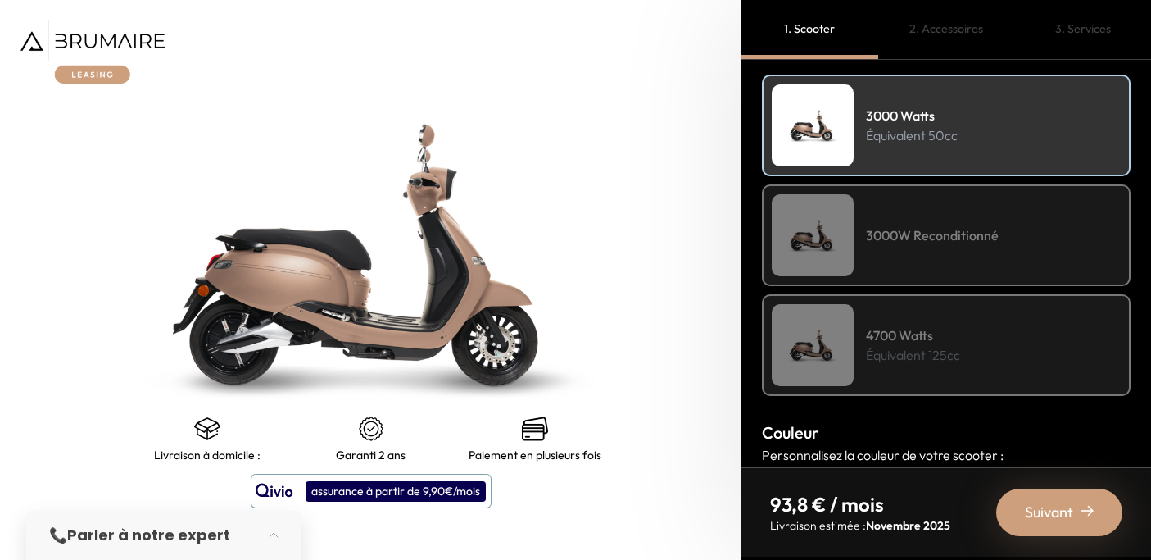
scroll to position [248, 0]
click at [845, 334] on img at bounding box center [813, 344] width 82 height 82
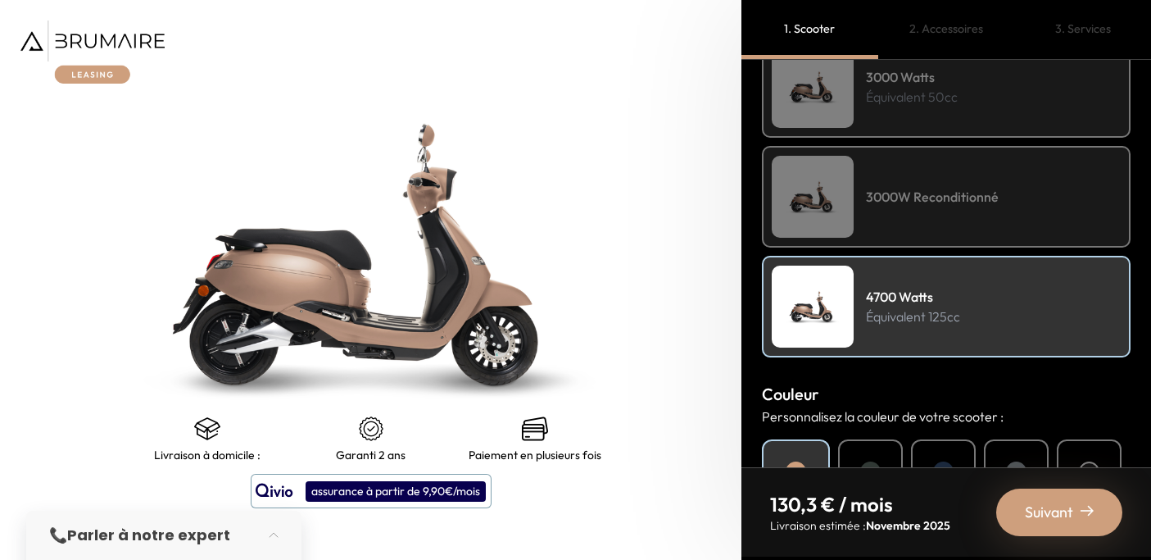
scroll to position [276, 0]
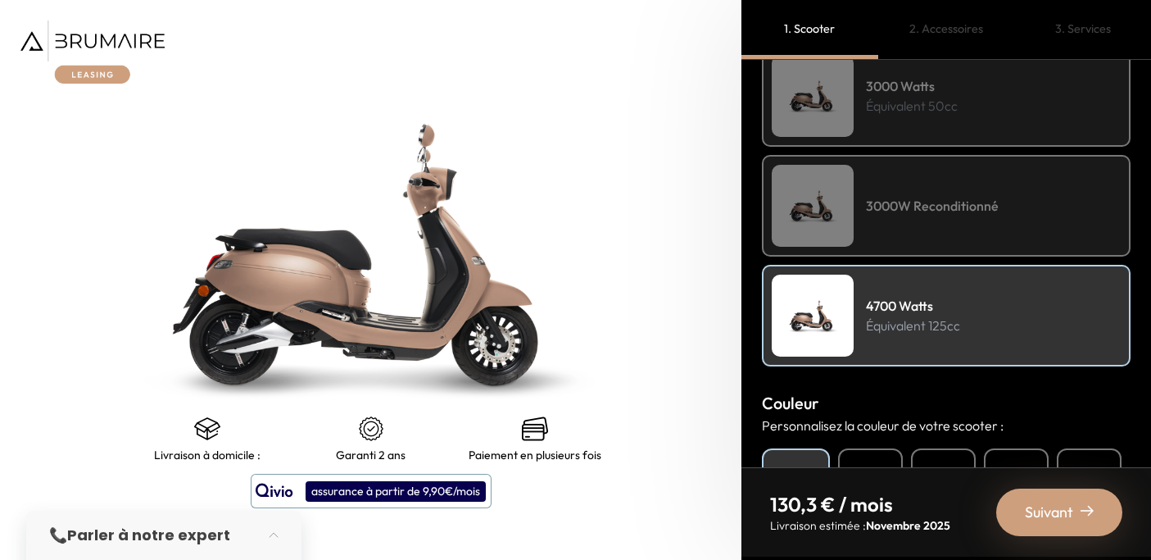
click at [372, 333] on img at bounding box center [370, 254] width 927 height 700
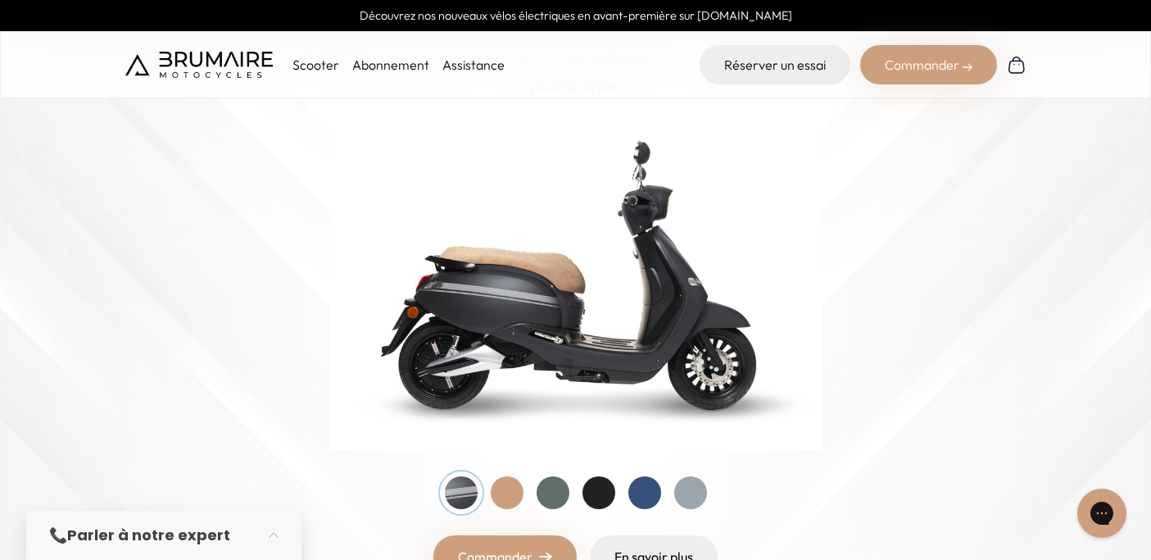
scroll to position [161, 0]
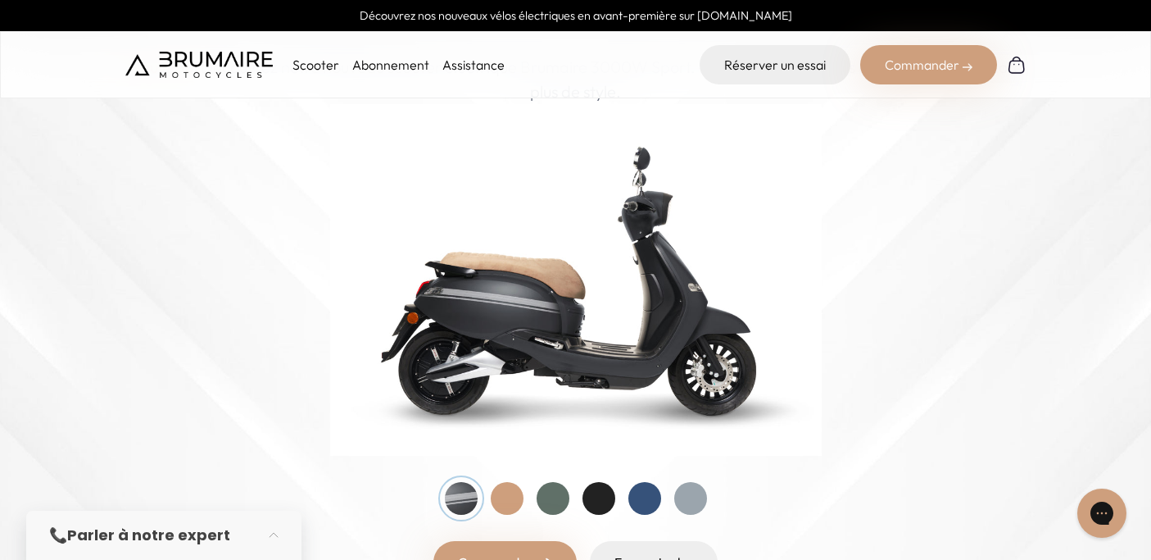
click at [558, 330] on img at bounding box center [576, 280] width 492 height 352
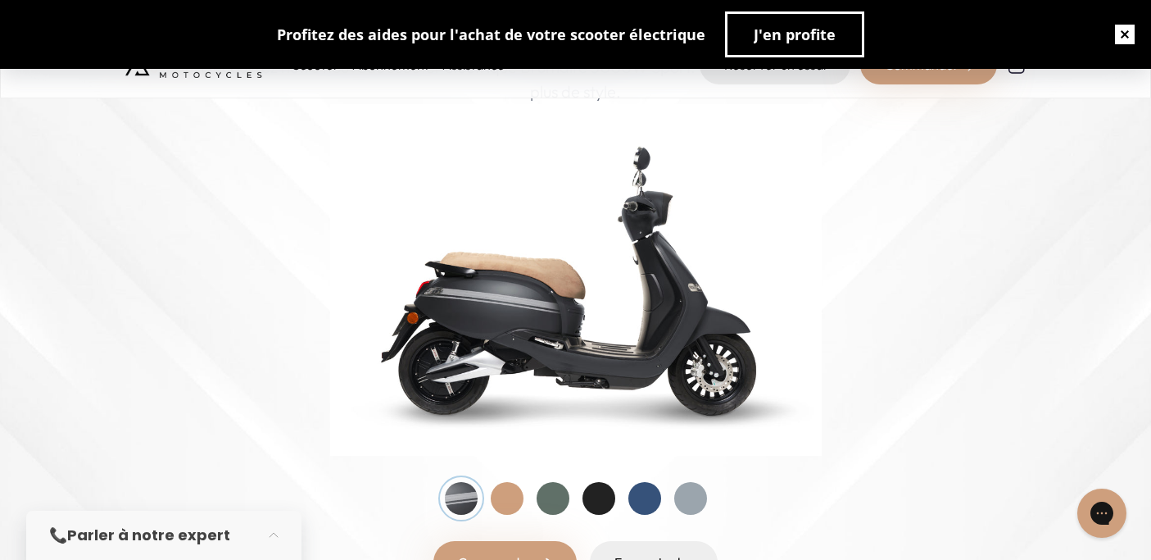
click at [1120, 30] on button "button" at bounding box center [1125, 34] width 52 height 52
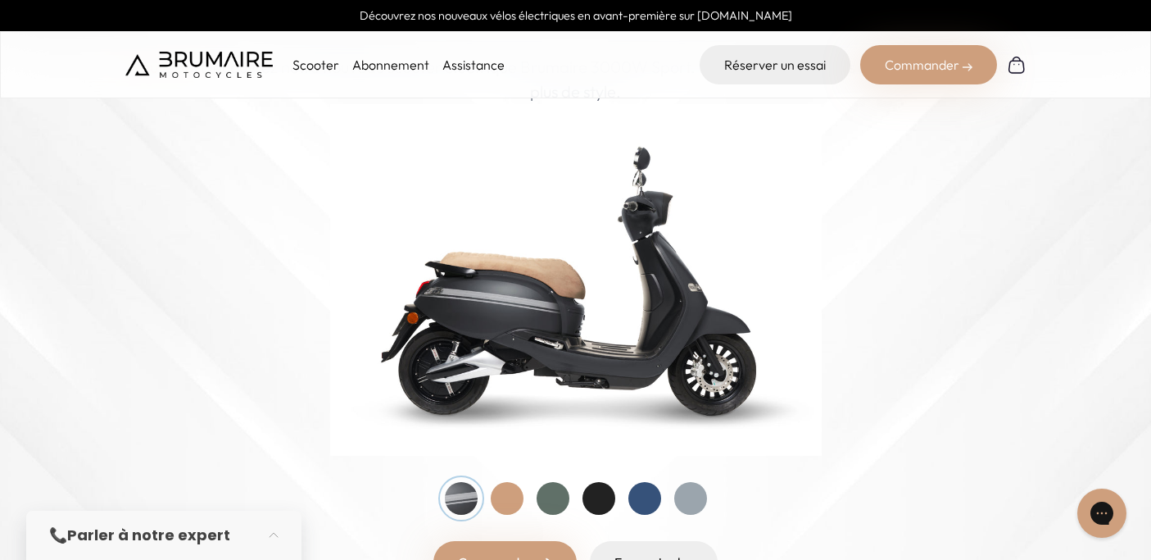
click at [563, 494] on div at bounding box center [553, 498] width 33 height 33
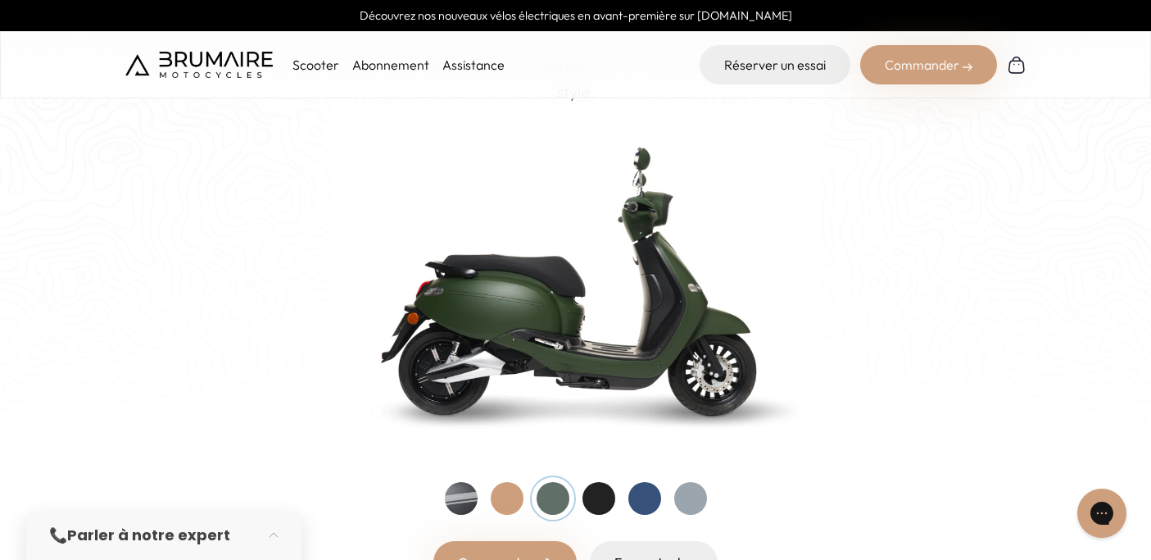
click at [455, 502] on div at bounding box center [461, 498] width 33 height 33
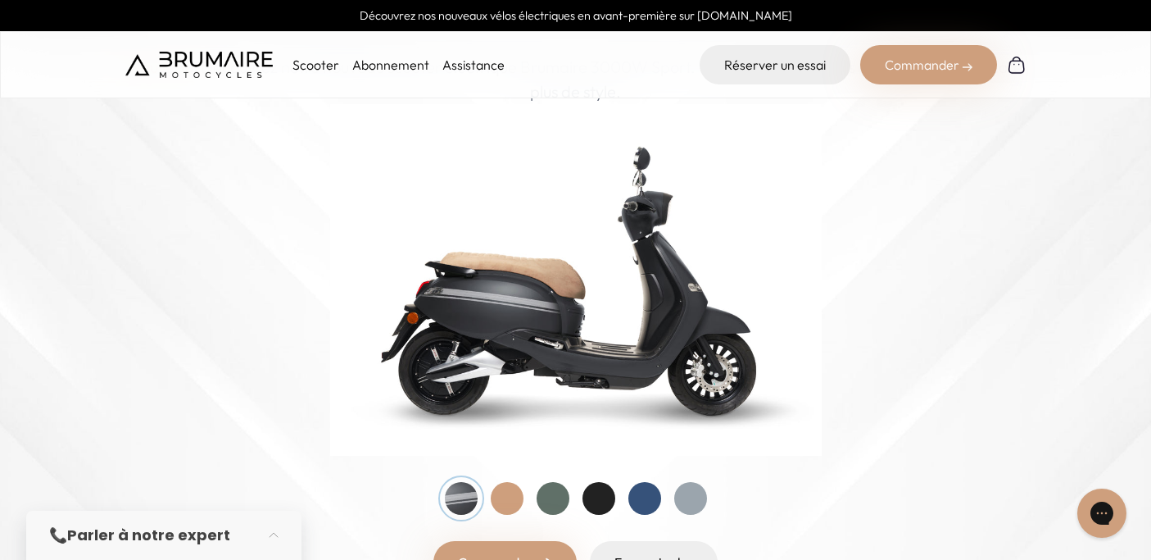
click at [506, 502] on div at bounding box center [507, 498] width 33 height 33
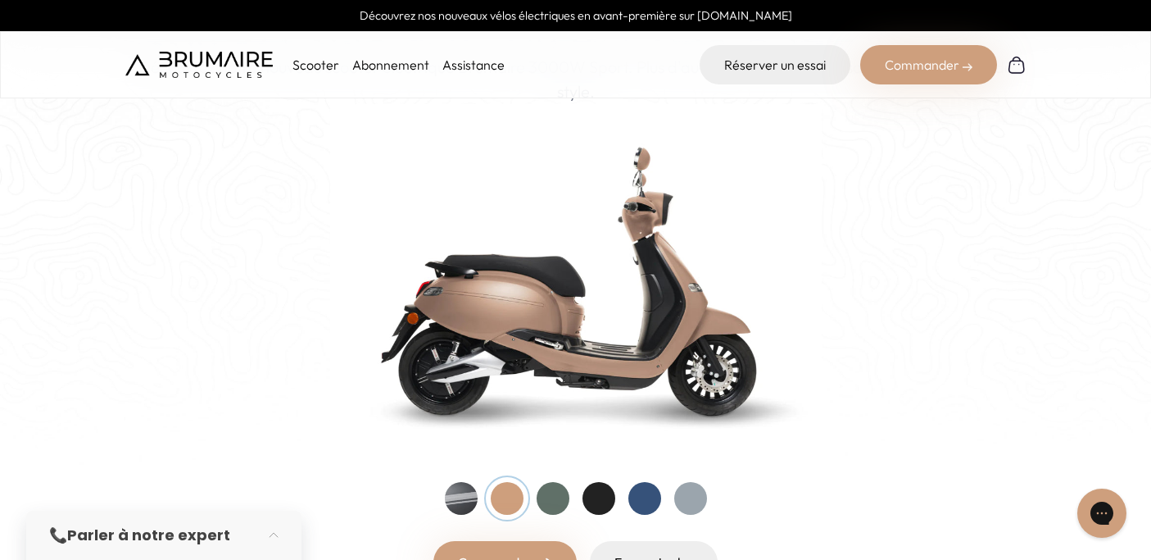
click at [597, 501] on div at bounding box center [599, 498] width 33 height 33
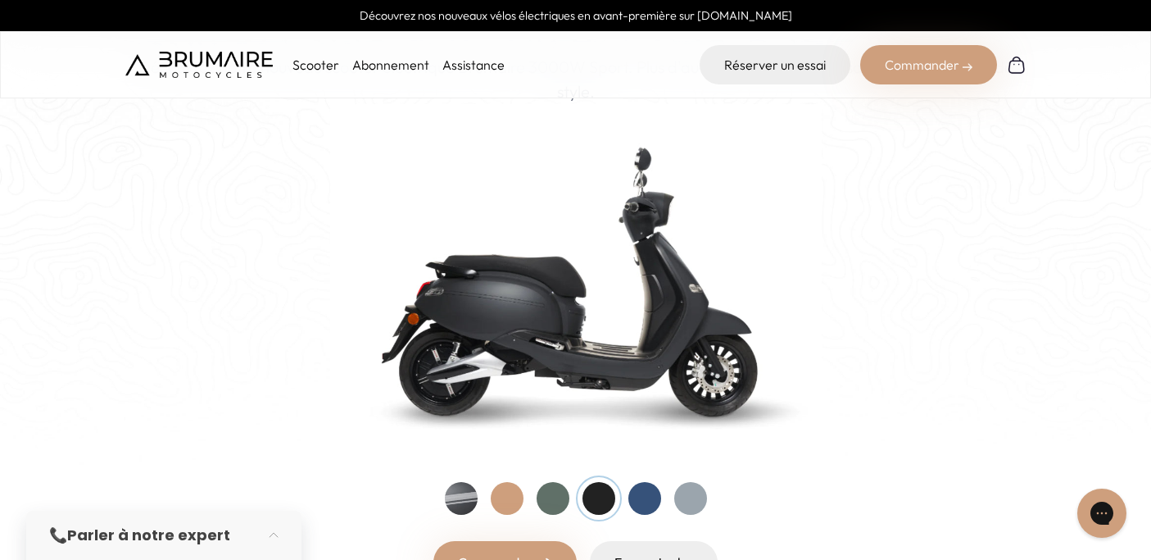
click at [642, 500] on div at bounding box center [645, 498] width 33 height 33
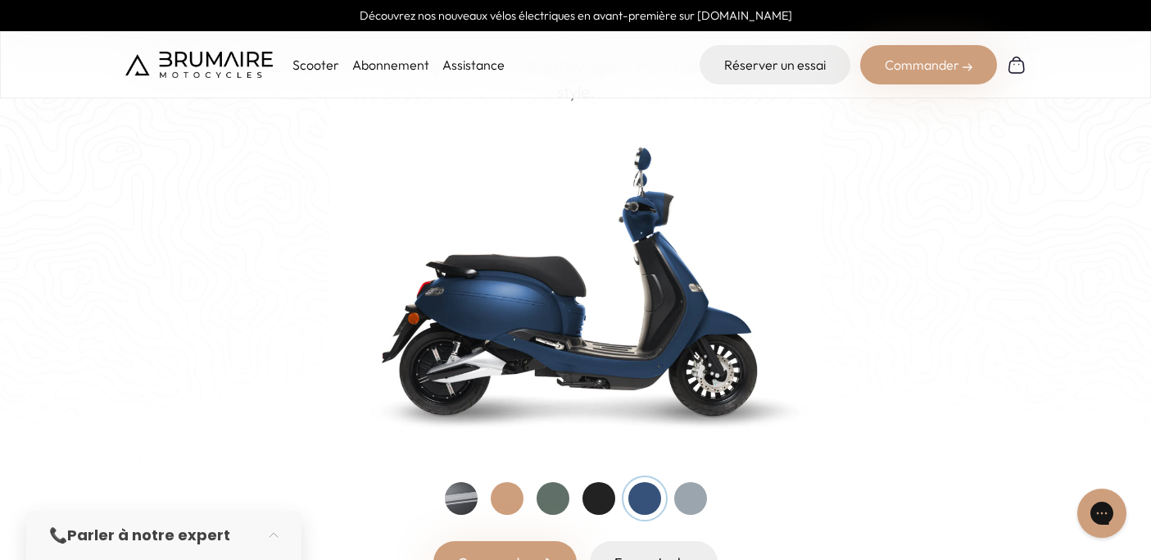
click at [690, 498] on div at bounding box center [690, 498] width 33 height 33
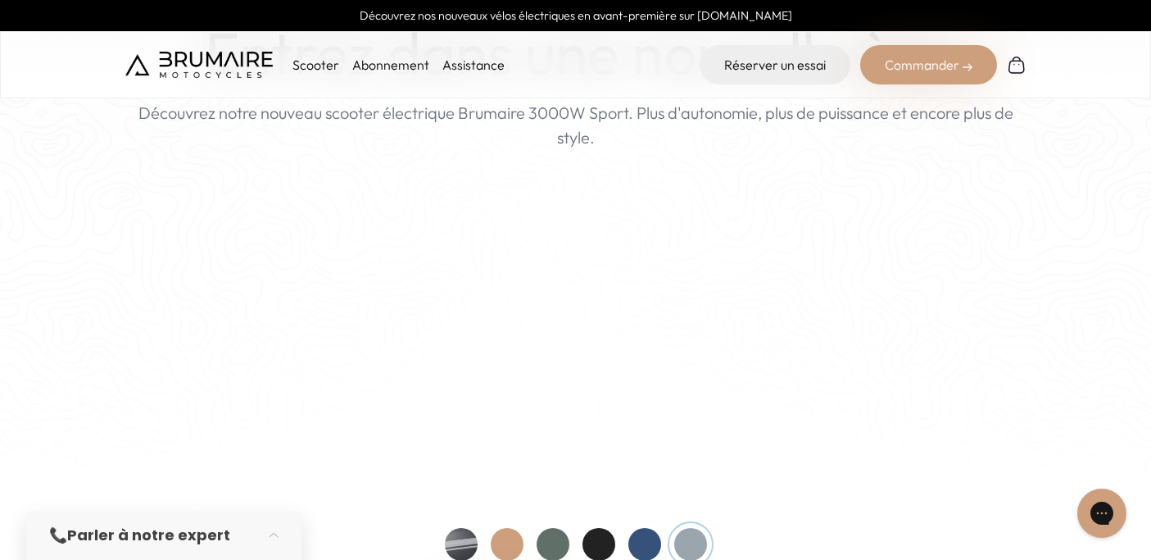
scroll to position [0, 0]
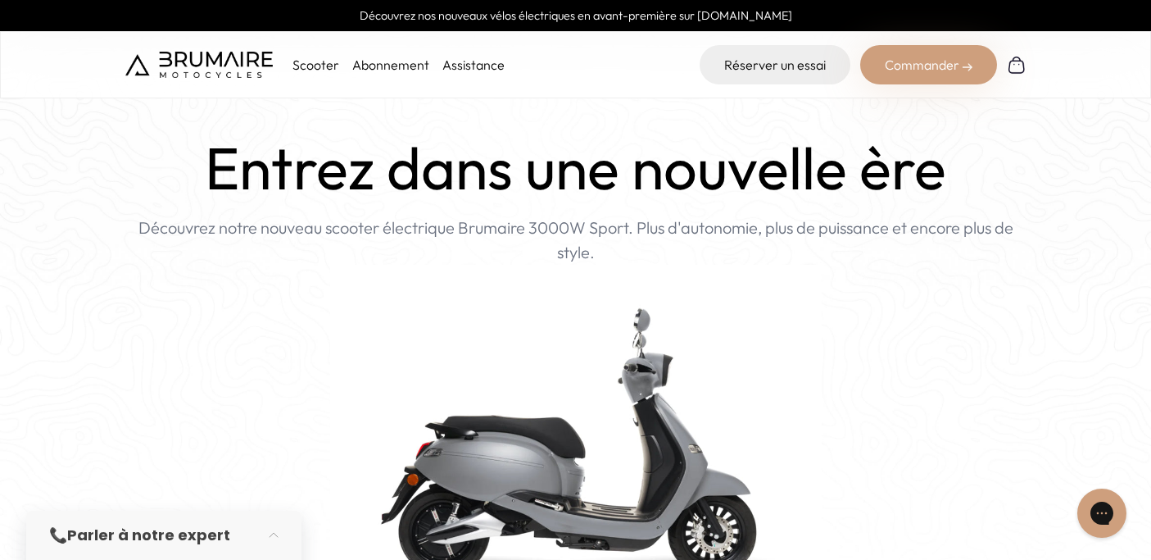
click at [393, 63] on link "Abonnement" at bounding box center [390, 65] width 77 height 16
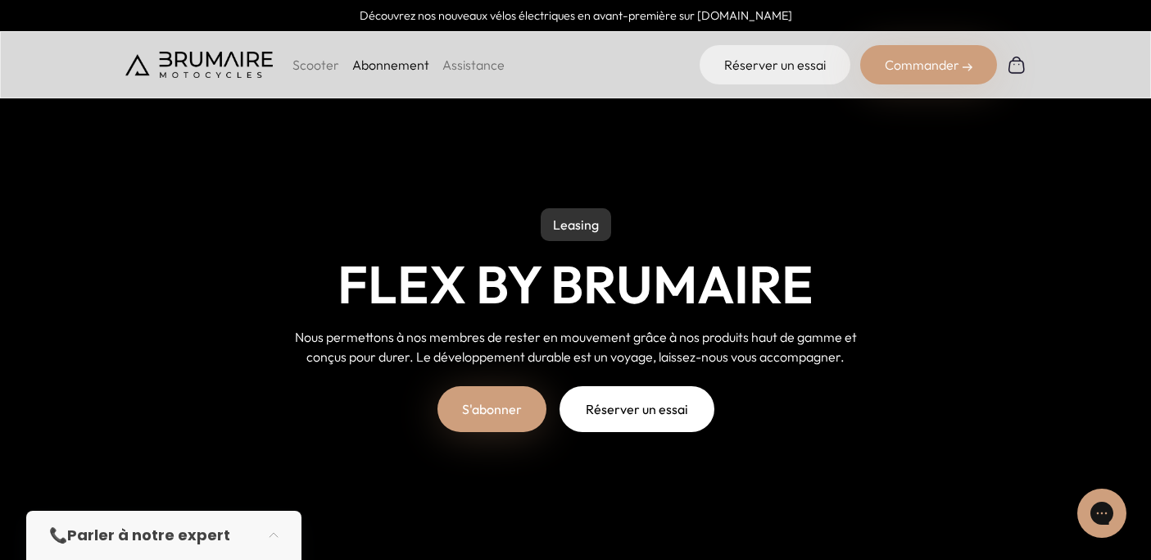
click at [645, 414] on link "Réserver un essai" at bounding box center [637, 409] width 155 height 46
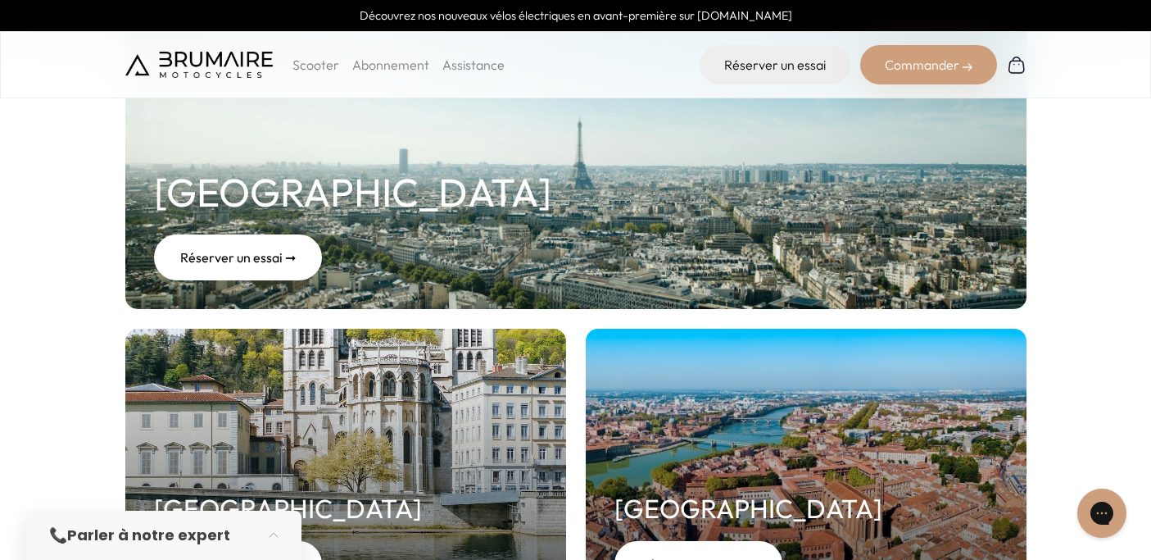
scroll to position [270, 0]
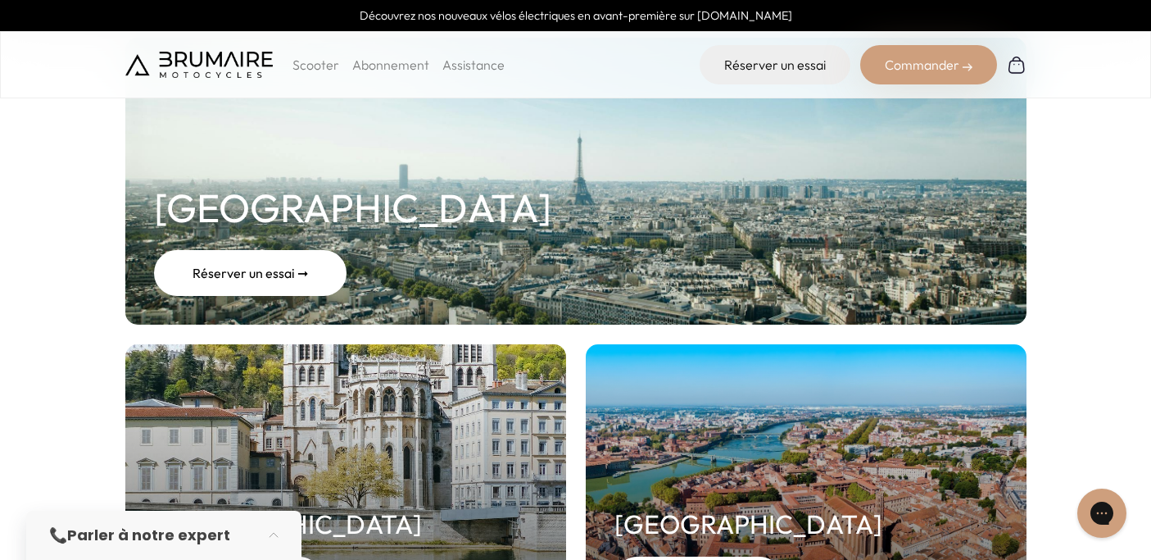
click at [304, 269] on div "Réserver un essai ➞" at bounding box center [250, 273] width 193 height 46
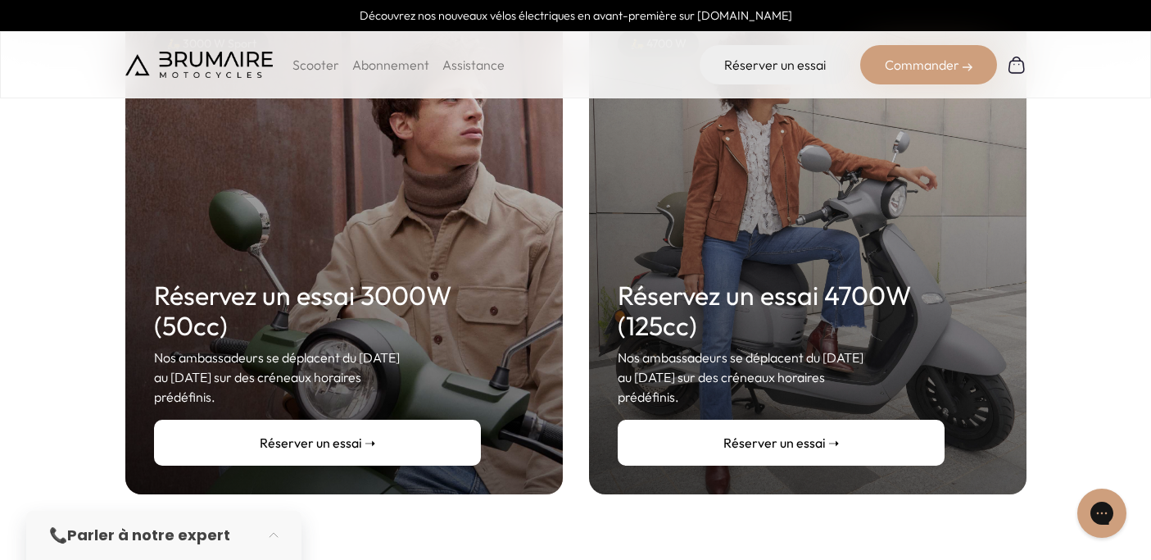
scroll to position [311, 0]
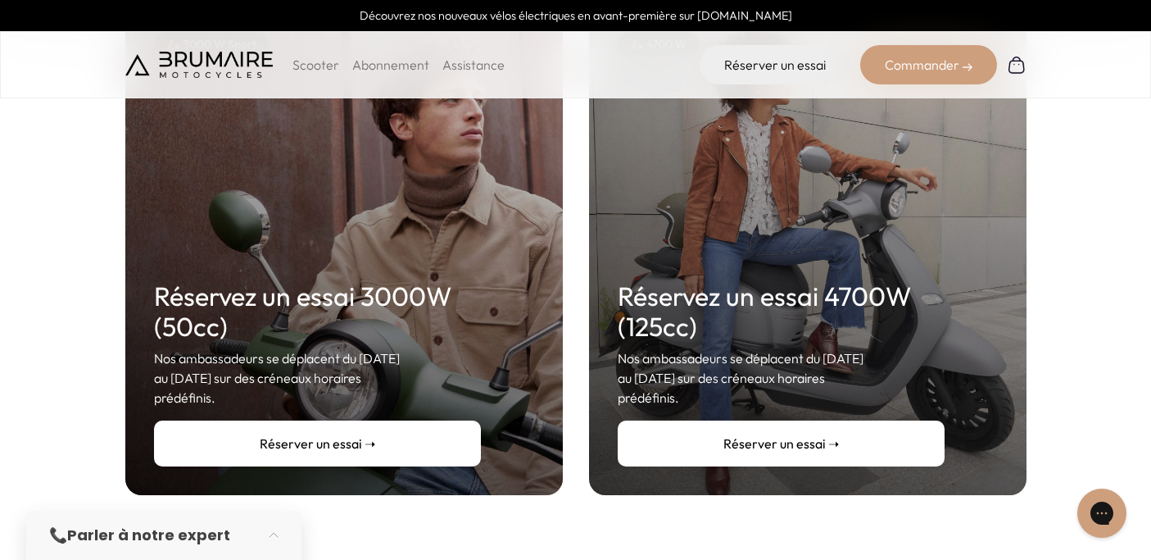
click at [791, 427] on link "Réserver un essai ➝" at bounding box center [781, 443] width 327 height 46
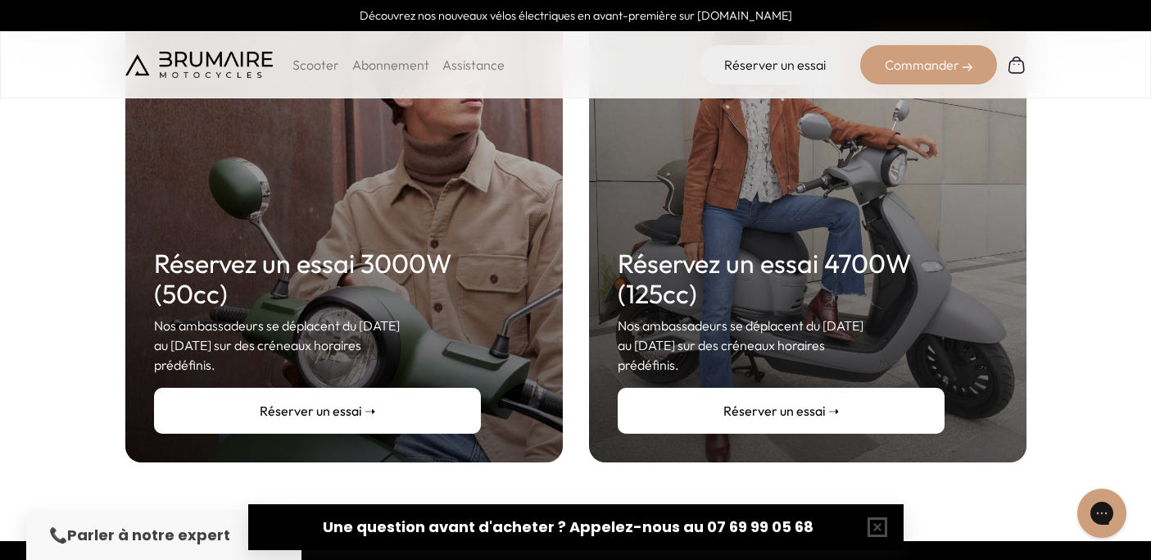
scroll to position [335, 0]
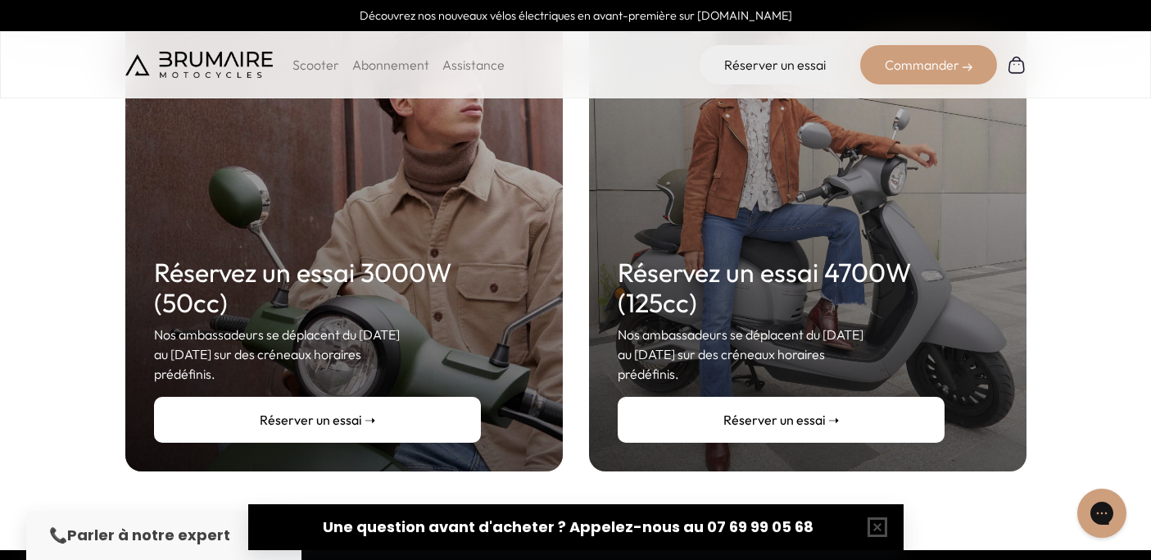
click at [756, 400] on link "Réserver un essai ➝" at bounding box center [781, 420] width 327 height 46
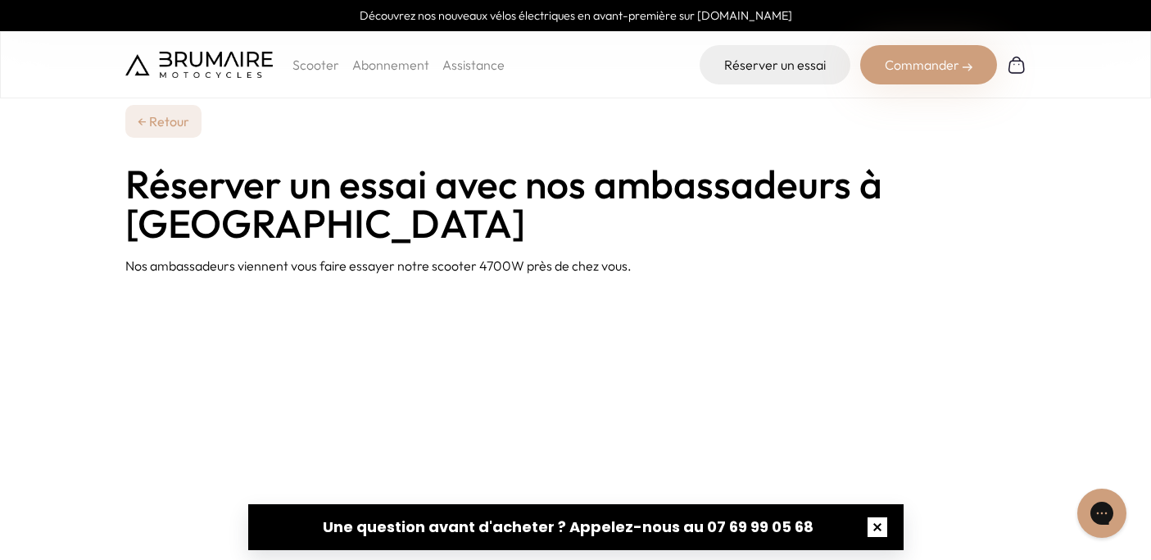
click at [874, 527] on button "button" at bounding box center [878, 527] width 52 height 52
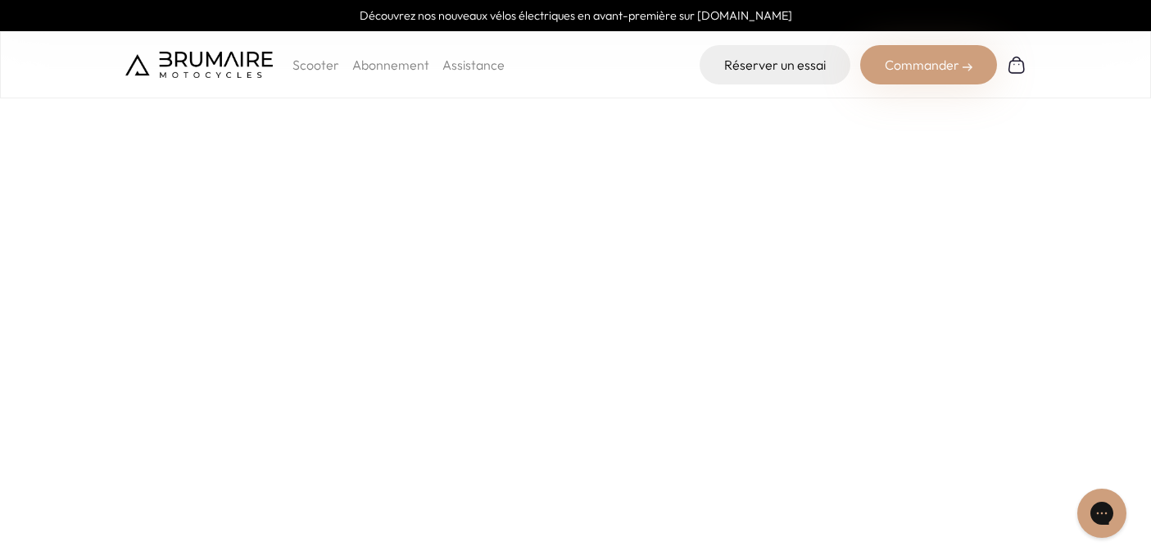
scroll to position [280, 0]
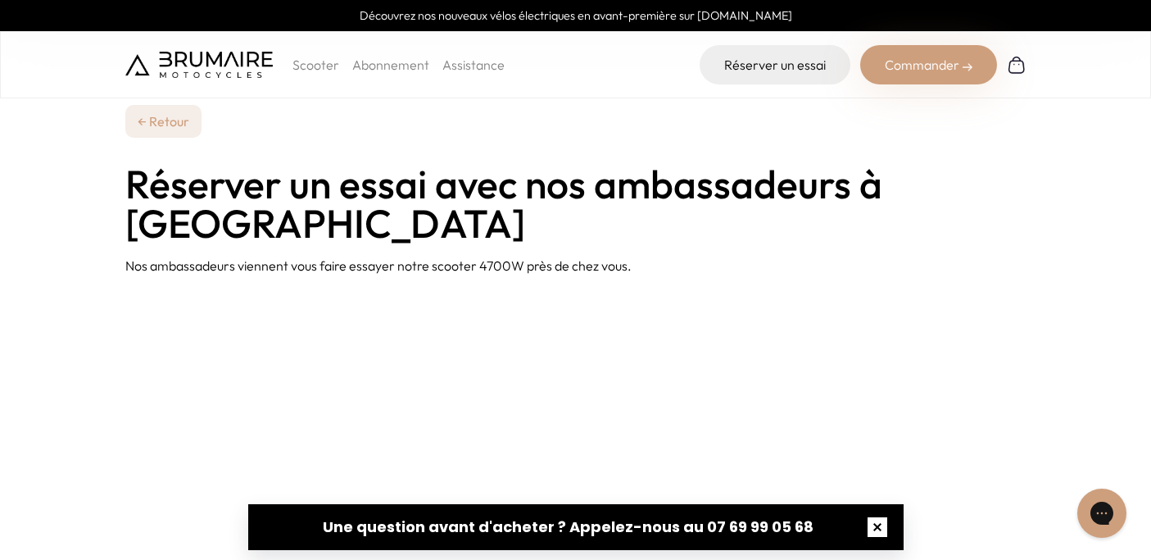
click at [877, 534] on button "button" at bounding box center [878, 527] width 52 height 52
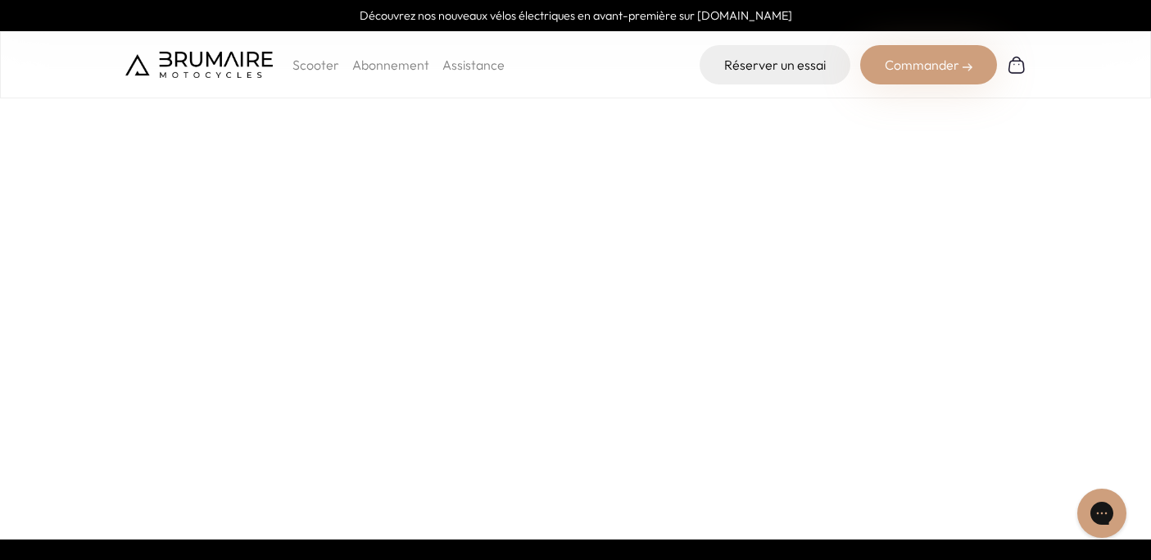
scroll to position [333, 0]
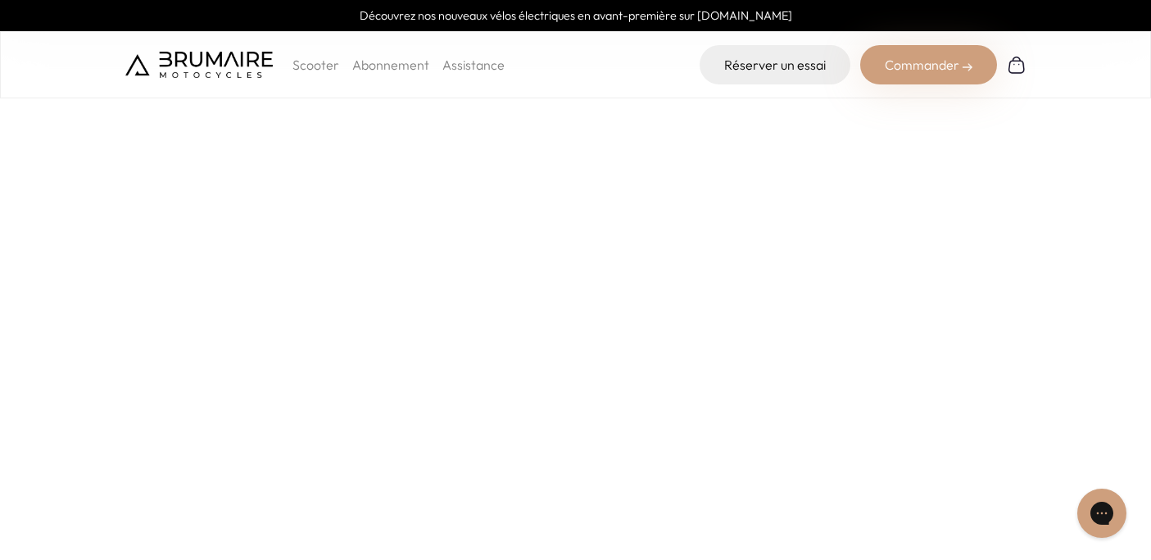
click at [911, 63] on div "Commander" at bounding box center [929, 64] width 137 height 39
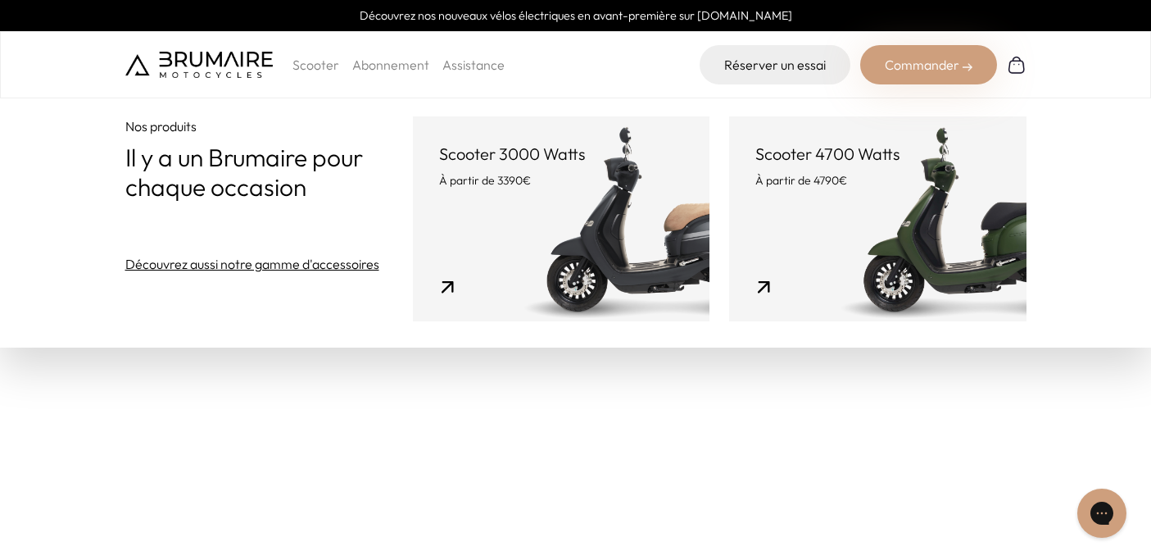
click at [317, 68] on p "Scooter" at bounding box center [316, 65] width 47 height 20
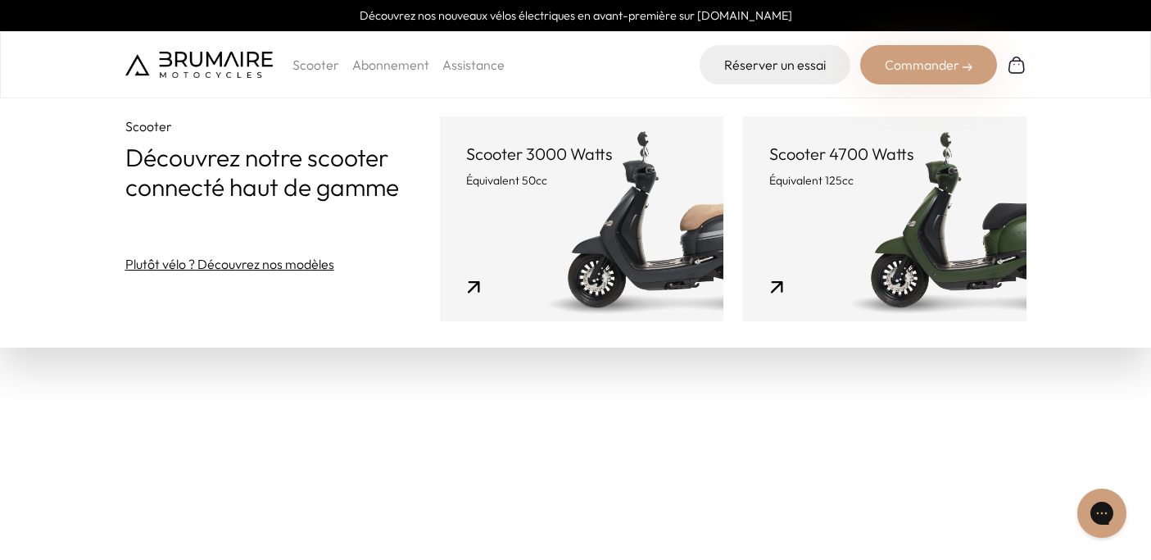
click at [384, 67] on link "Abonnement" at bounding box center [390, 65] width 77 height 16
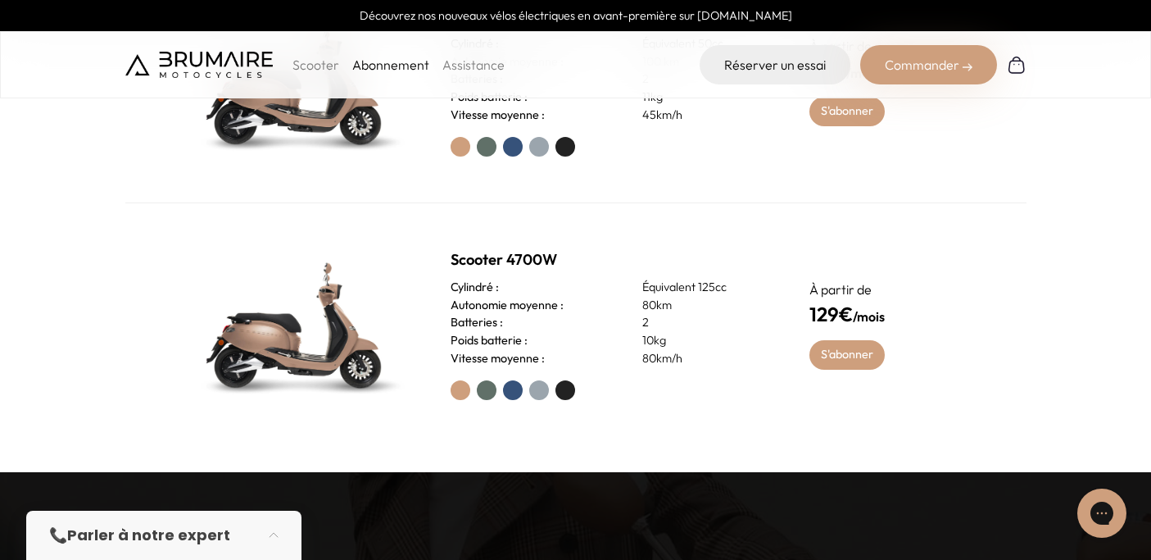
scroll to position [829, 0]
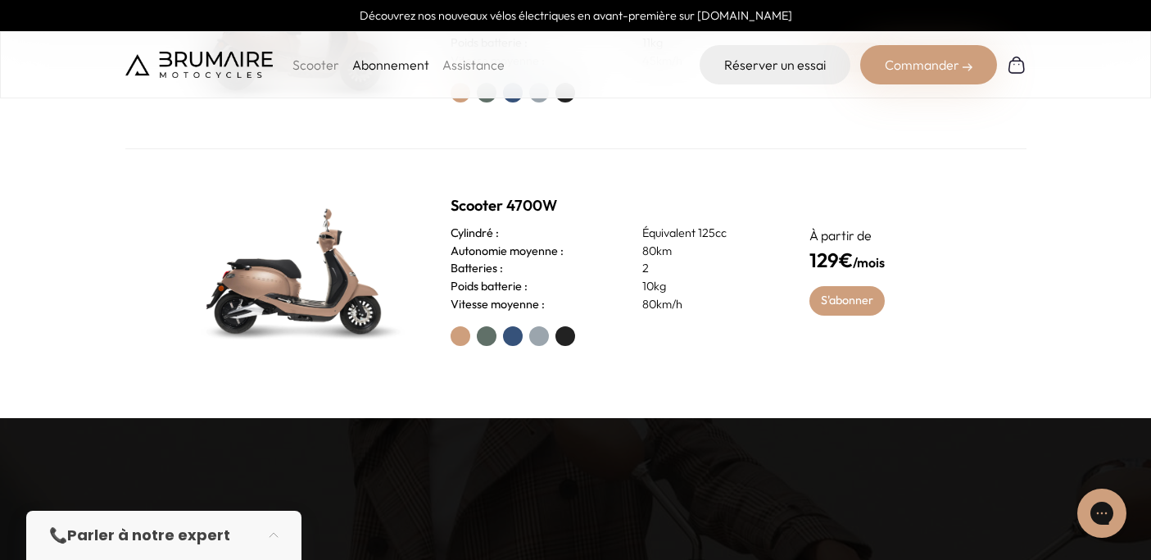
click at [541, 337] on label at bounding box center [539, 336] width 20 height 20
click at [846, 297] on link "S'abonner" at bounding box center [848, 301] width 76 height 30
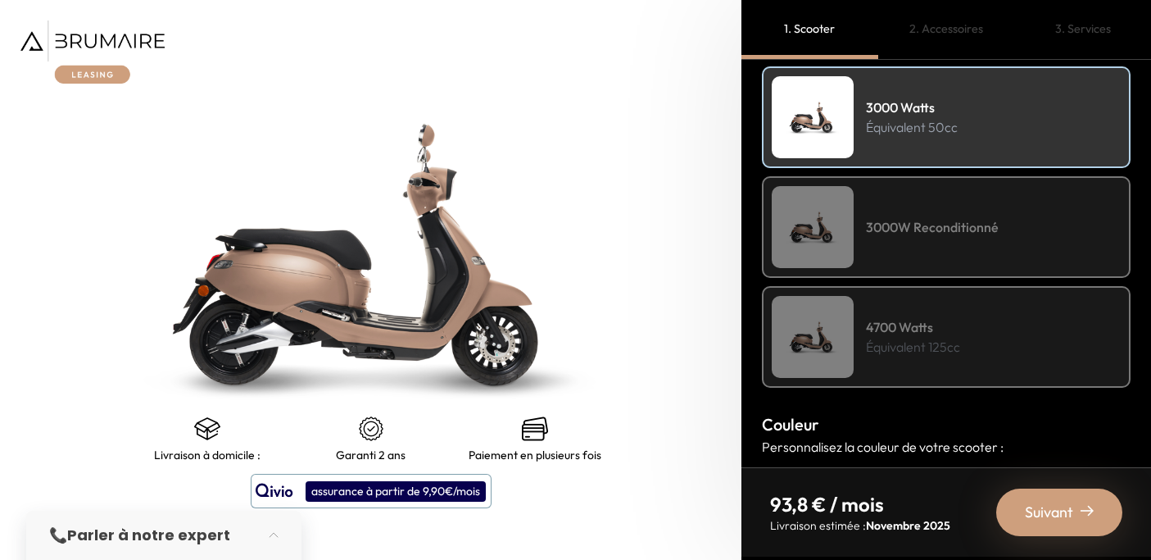
scroll to position [257, 0]
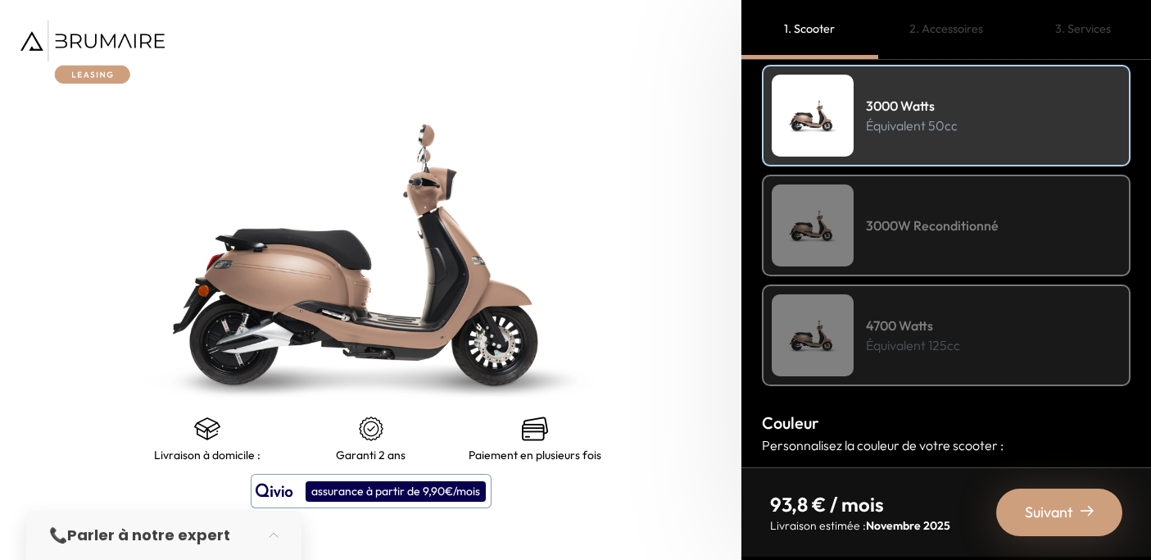
click at [842, 330] on img at bounding box center [813, 335] width 82 height 82
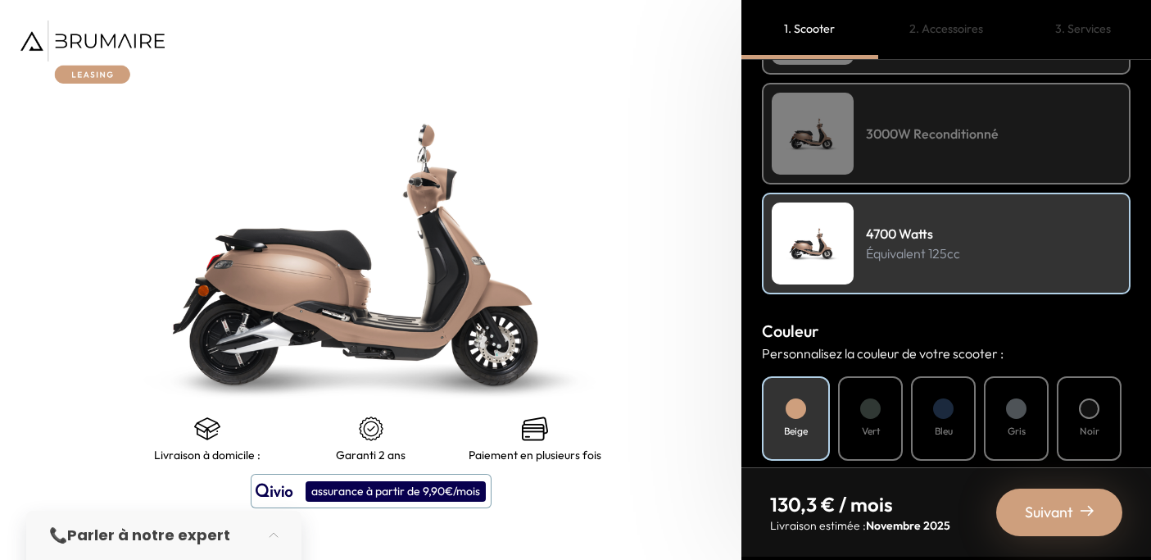
scroll to position [354, 0]
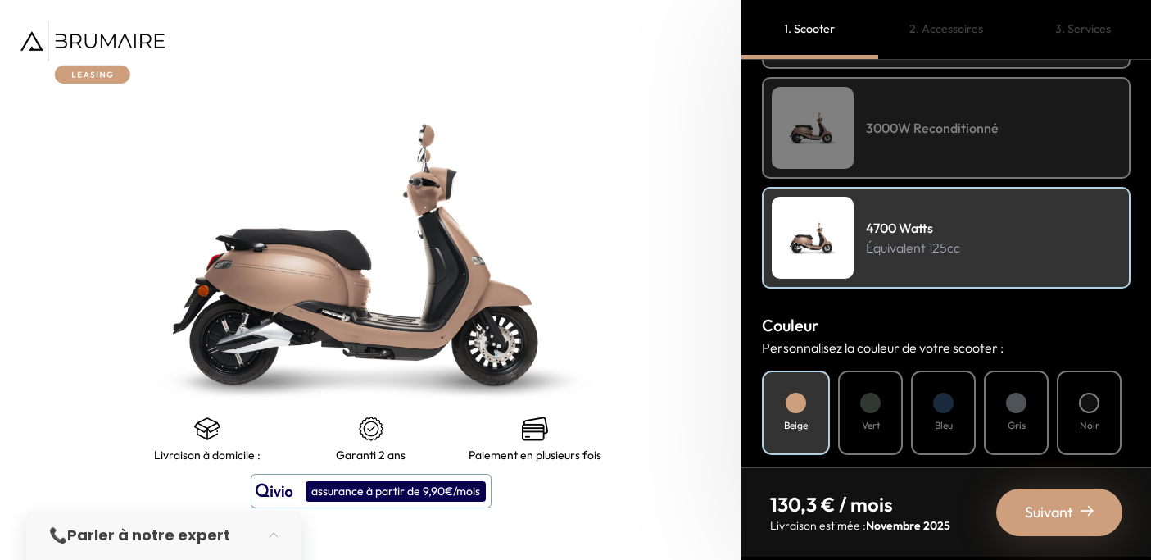
click at [1010, 406] on div at bounding box center [1016, 403] width 20 height 20
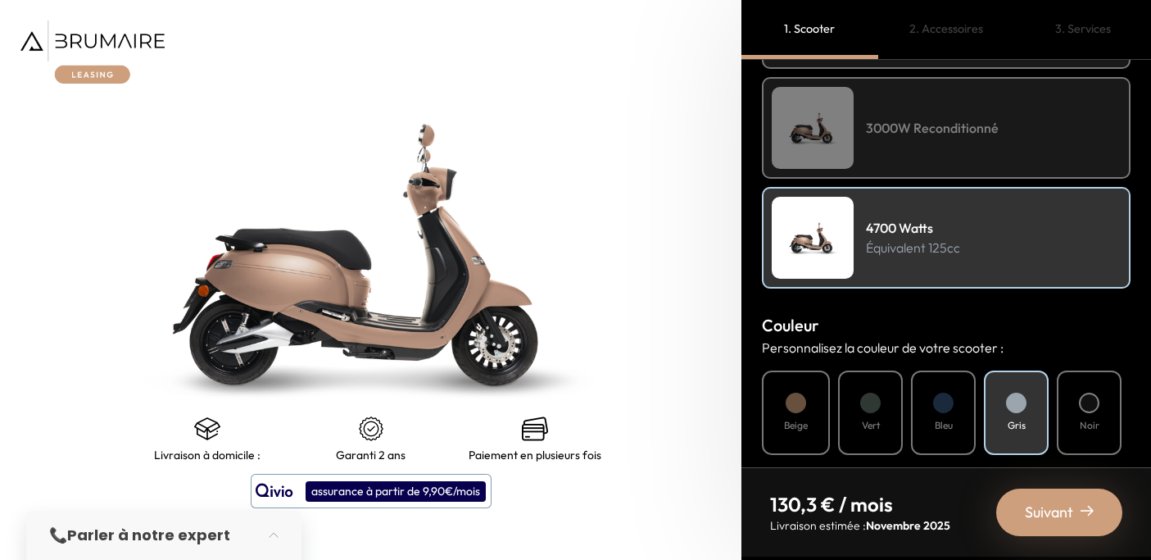
click at [1060, 502] on span "Suivant" at bounding box center [1049, 512] width 48 height 23
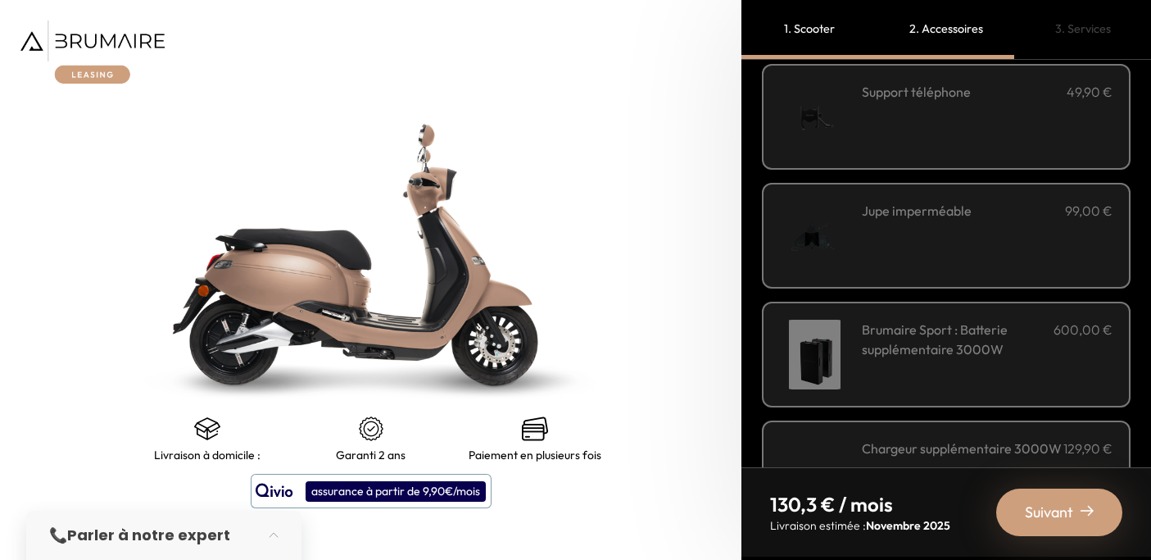
scroll to position [629, 0]
